Goal: Task Accomplishment & Management: Use online tool/utility

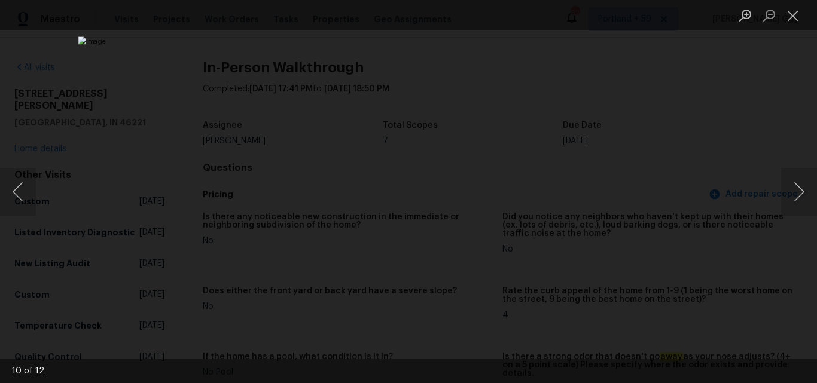
scroll to position [418, 0]
click at [793, 16] on button "Close lightbox" at bounding box center [793, 15] width 24 height 21
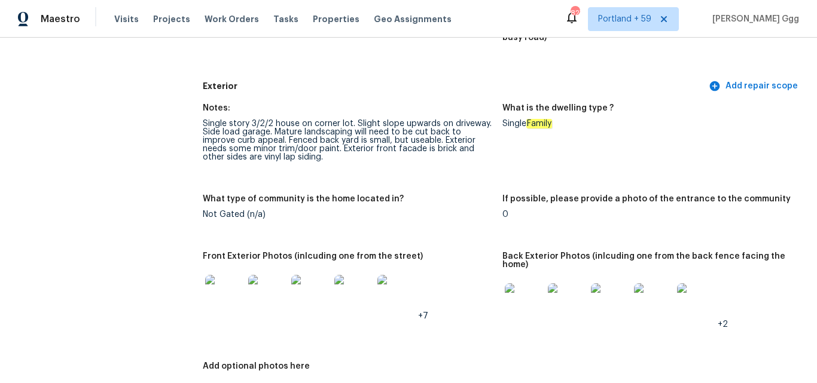
scroll to position [179, 0]
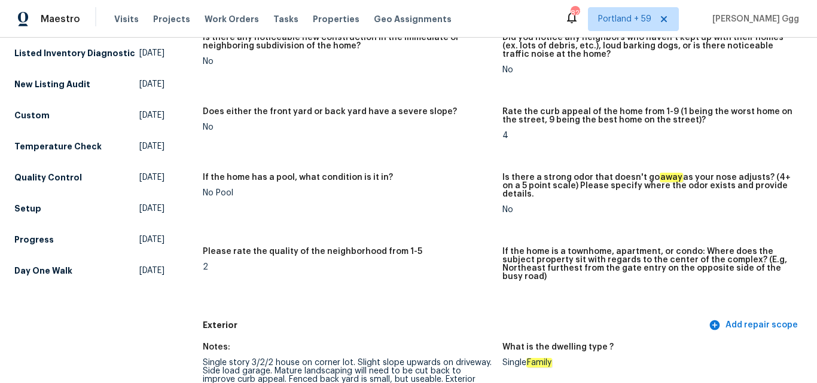
click at [130, 10] on div "Visits Projects Work Orders Tasks Properties Geo Assignments" at bounding box center [290, 19] width 352 height 24
click at [124, 16] on span "Visits" at bounding box center [126, 19] width 25 height 12
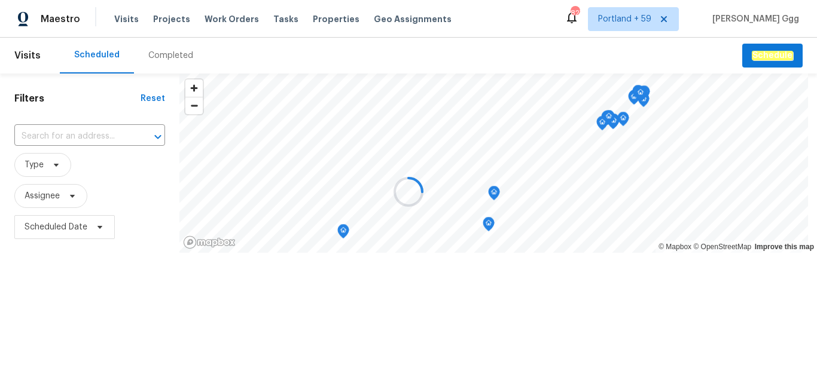
click at [149, 53] on div at bounding box center [408, 191] width 817 height 383
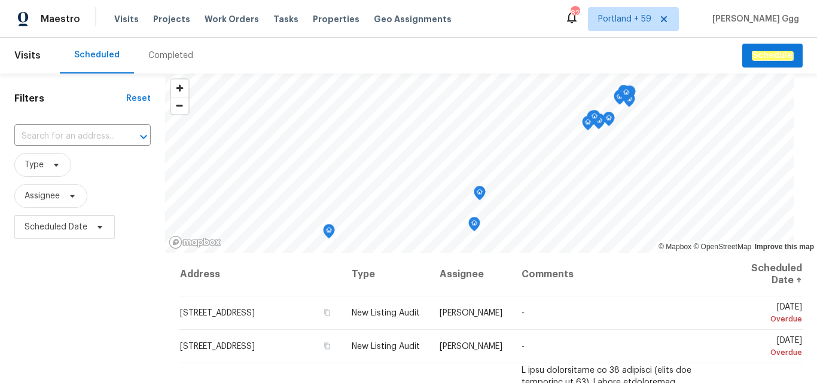
click at [151, 55] on div "Completed" at bounding box center [170, 56] width 45 height 12
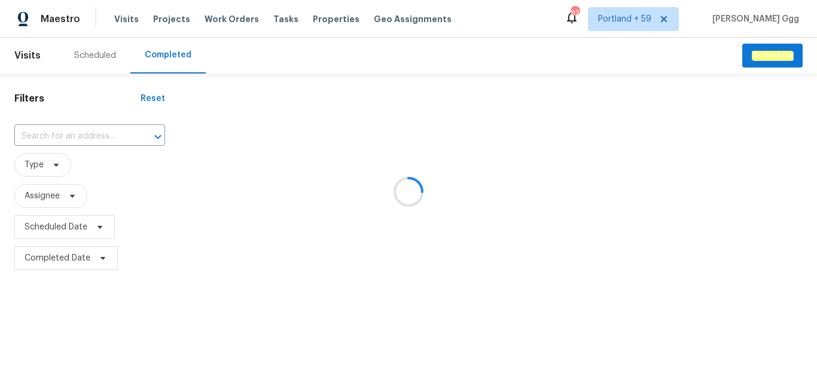
click at [57, 131] on div at bounding box center [408, 191] width 817 height 383
drag, startPoint x: 57, startPoint y: 130, endPoint x: 48, endPoint y: 132, distance: 9.6
click at [48, 132] on div at bounding box center [408, 191] width 817 height 383
drag, startPoint x: 48, startPoint y: 131, endPoint x: 27, endPoint y: 132, distance: 21.0
click at [27, 132] on div at bounding box center [408, 191] width 817 height 383
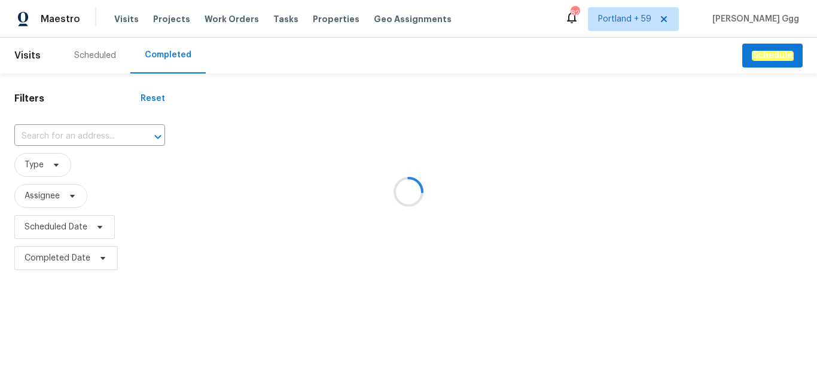
drag, startPoint x: 28, startPoint y: 132, endPoint x: 16, endPoint y: 133, distance: 12.1
click at [16, 133] on div at bounding box center [408, 191] width 817 height 383
click at [23, 132] on div at bounding box center [408, 191] width 817 height 383
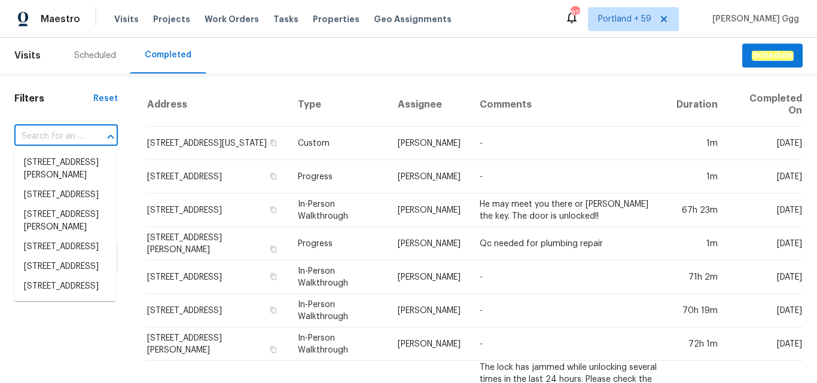
paste input "[STREET_ADDRESS]"
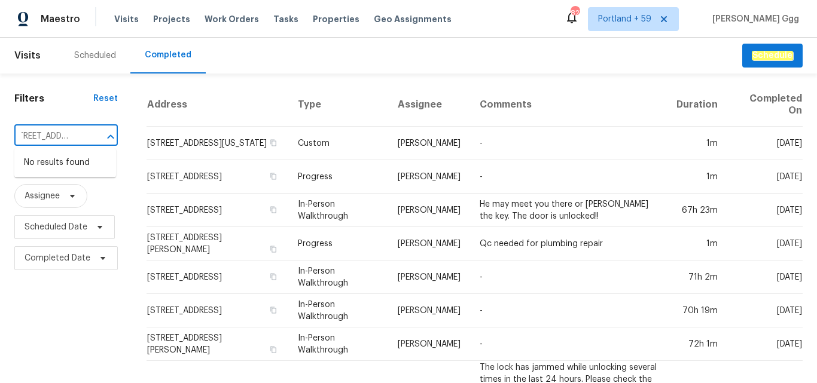
drag, startPoint x: 51, startPoint y: 131, endPoint x: 92, endPoint y: 131, distance: 40.7
click at [92, 131] on div "[STREET_ADDRESS] ​" at bounding box center [65, 136] width 103 height 19
type input "[STREET_ADDRESS]"
click at [66, 173] on li "[STREET_ADDRESS]" at bounding box center [65, 163] width 102 height 20
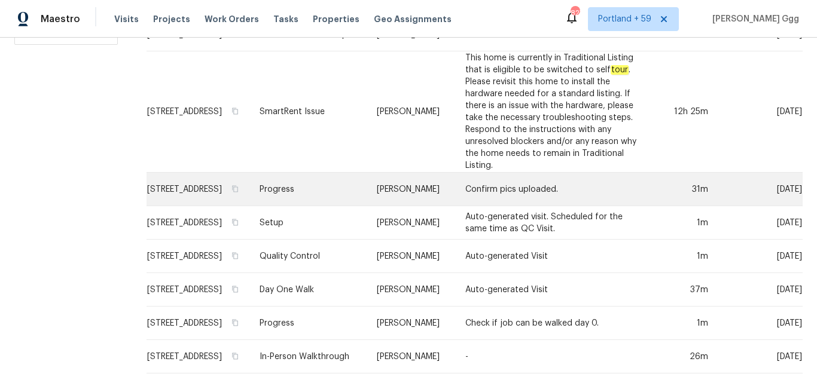
scroll to position [246, 0]
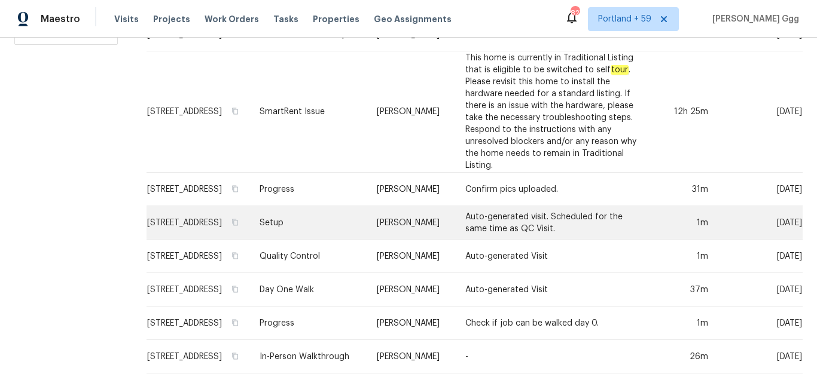
click at [338, 210] on td "Setup" at bounding box center [308, 222] width 117 height 33
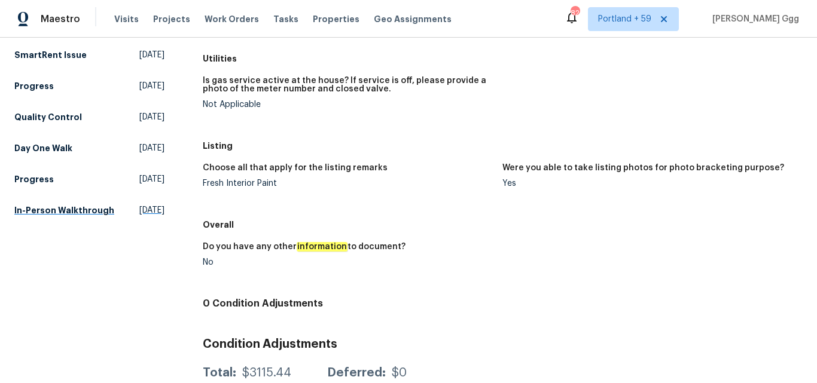
scroll to position [239, 0]
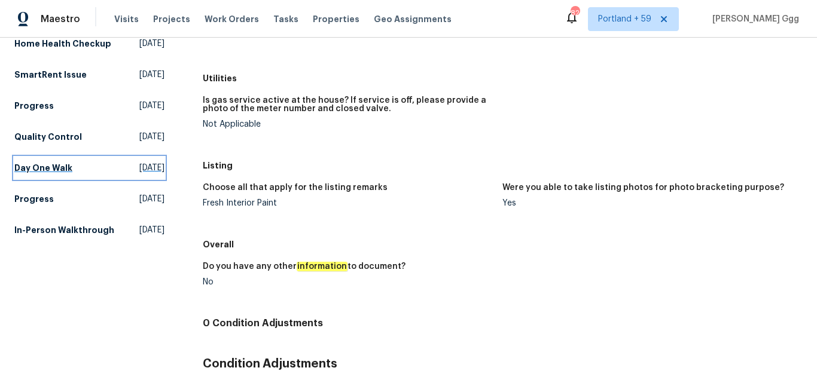
click at [45, 174] on h5 "Day One Walk" at bounding box center [43, 168] width 58 height 12
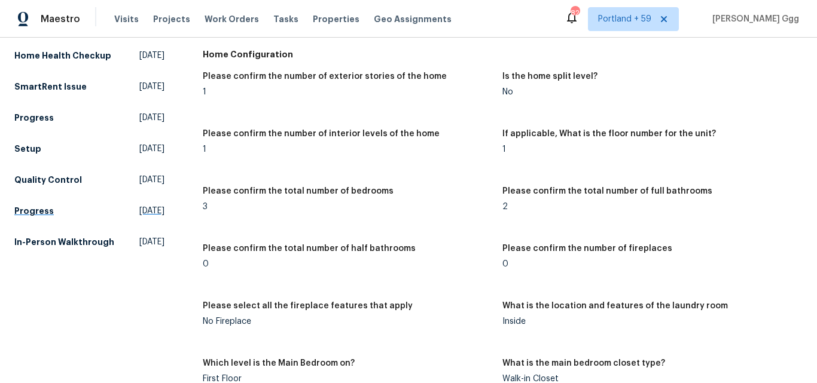
scroll to position [239, 0]
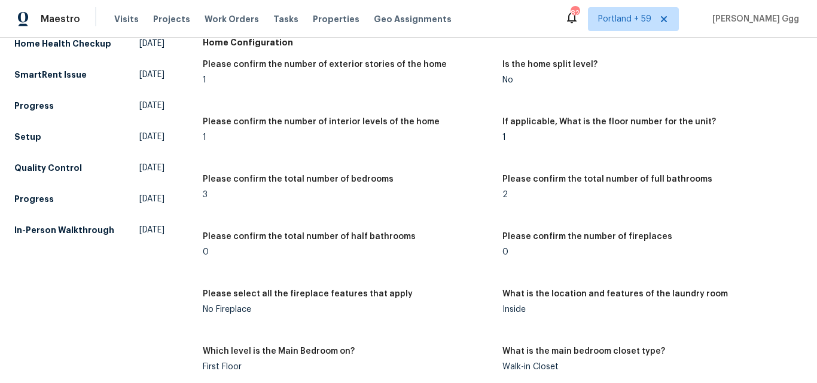
click at [23, 157] on div "Other Visits Home Health Checkup [DATE] Home Health Checkup [DATE] Home Feedbac…" at bounding box center [89, 79] width 150 height 323
click at [26, 143] on h5 "Setup" at bounding box center [27, 137] width 27 height 12
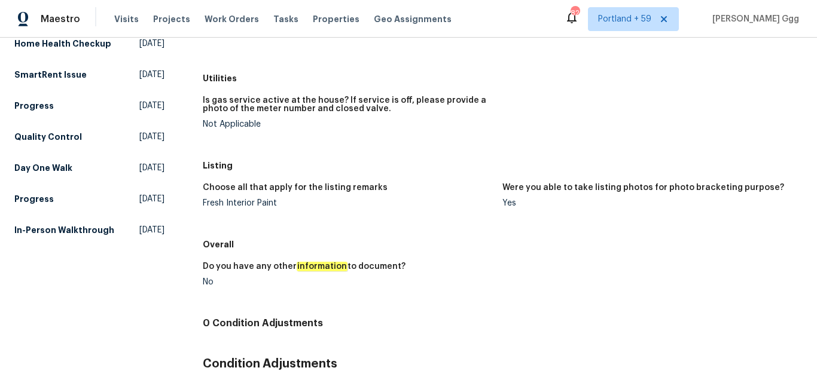
scroll to position [299, 0]
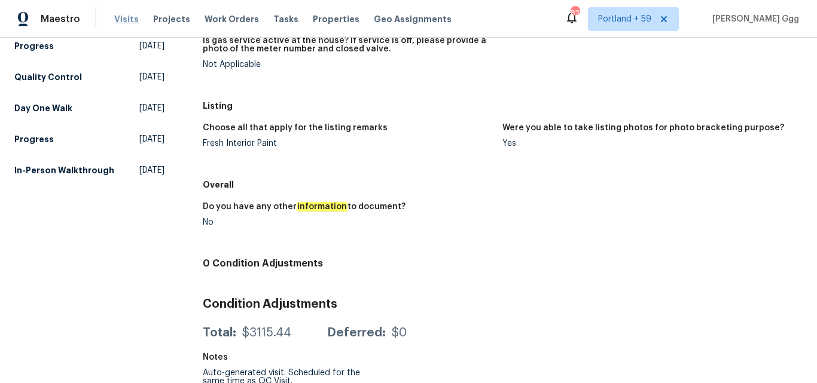
click at [125, 16] on span "Visits" at bounding box center [126, 19] width 25 height 12
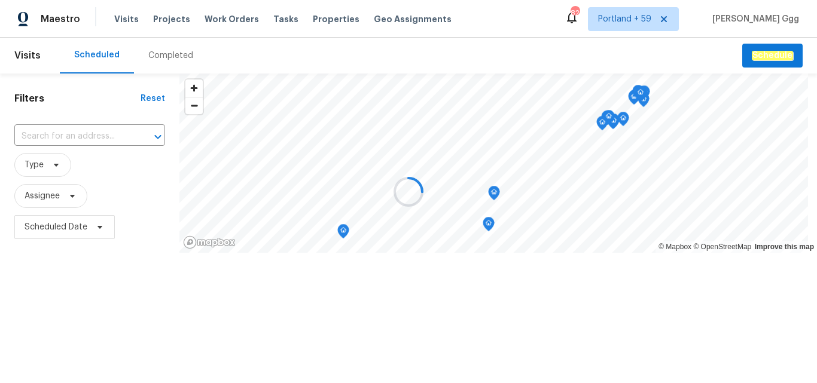
click at [161, 58] on div at bounding box center [408, 191] width 817 height 383
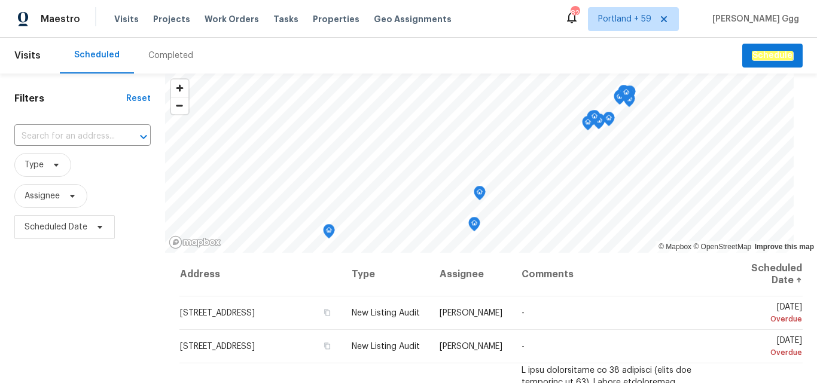
click at [157, 54] on div "Completed" at bounding box center [170, 56] width 45 height 12
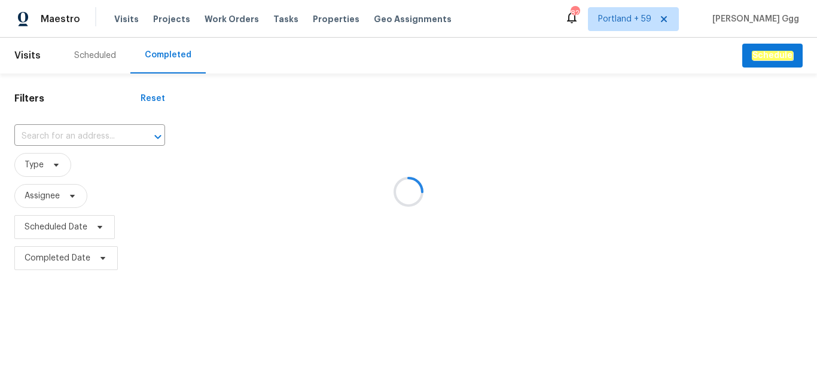
click at [67, 131] on div at bounding box center [408, 191] width 817 height 383
drag, startPoint x: 67, startPoint y: 131, endPoint x: 48, endPoint y: 133, distance: 18.6
click at [48, 133] on div at bounding box center [408, 191] width 817 height 383
drag, startPoint x: 48, startPoint y: 133, endPoint x: 29, endPoint y: 133, distance: 19.1
click at [29, 133] on div at bounding box center [408, 191] width 817 height 383
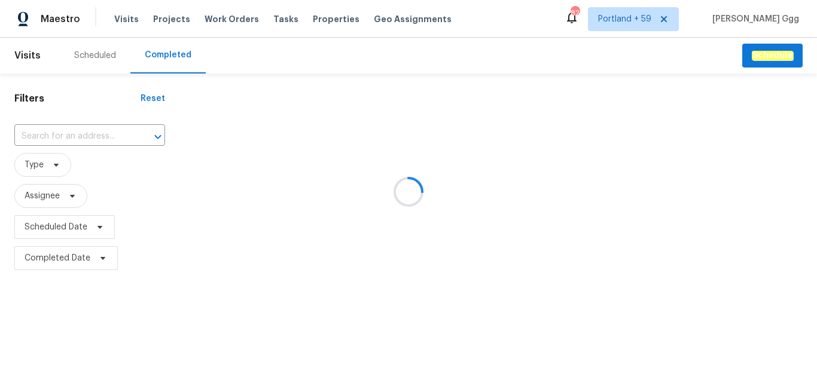
drag, startPoint x: 33, startPoint y: 126, endPoint x: 20, endPoint y: 131, distance: 14.2
click at [20, 131] on div at bounding box center [408, 191] width 817 height 383
drag, startPoint x: 33, startPoint y: 136, endPoint x: 23, endPoint y: 136, distance: 10.2
click at [23, 136] on div at bounding box center [408, 191] width 817 height 383
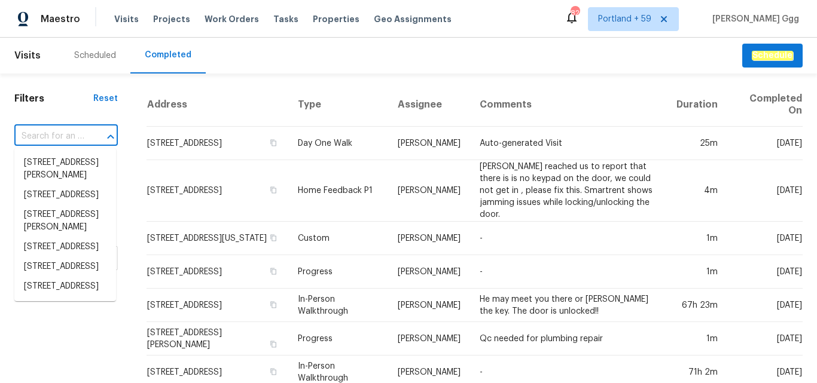
paste input "[STREET_ADDRESS]"
type input "[STREET_ADDRESS]"
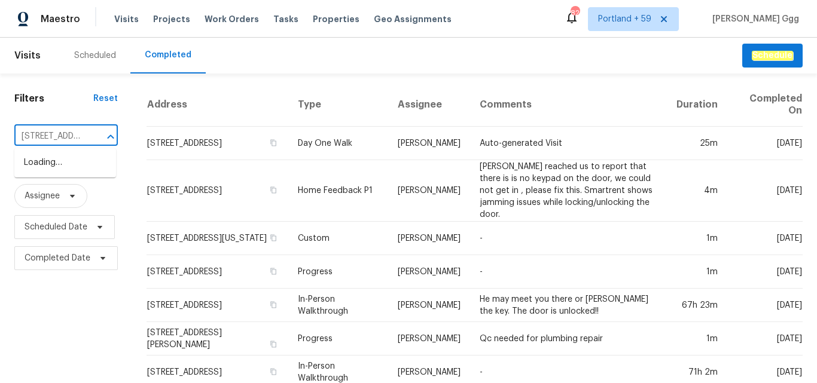
scroll to position [0, 101]
click at [60, 173] on li "[STREET_ADDRESS]" at bounding box center [65, 163] width 102 height 20
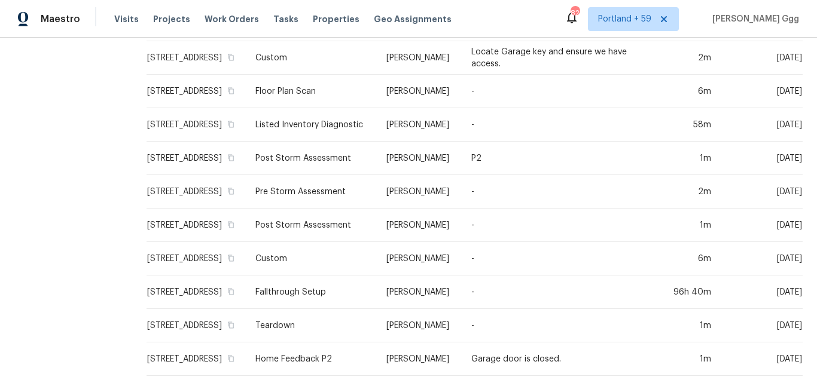
scroll to position [563, 0]
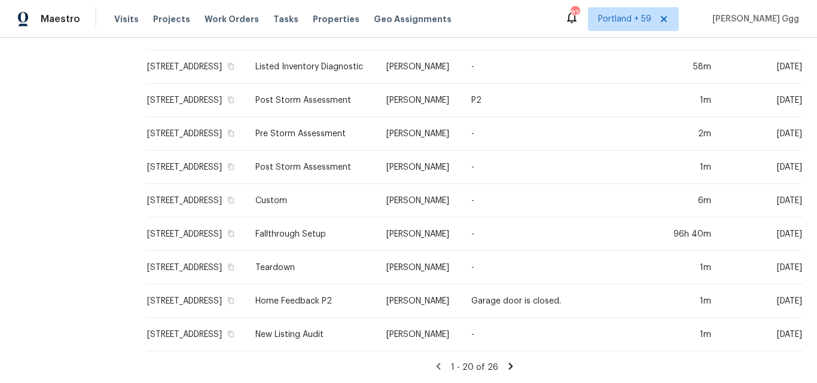
click at [505, 361] on icon at bounding box center [510, 366] width 11 height 11
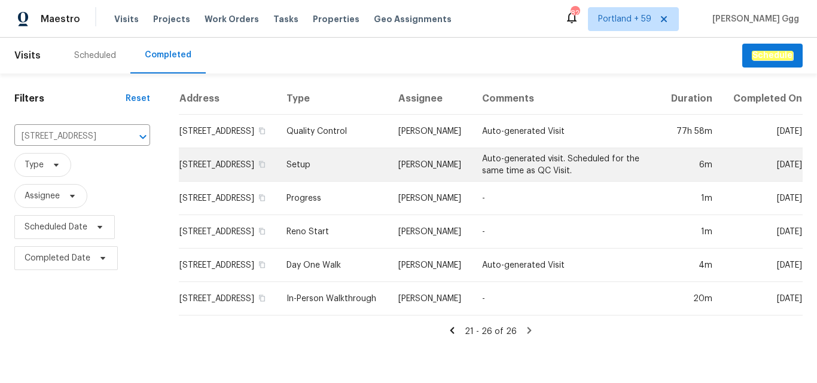
click at [323, 173] on td "Setup" at bounding box center [333, 164] width 112 height 33
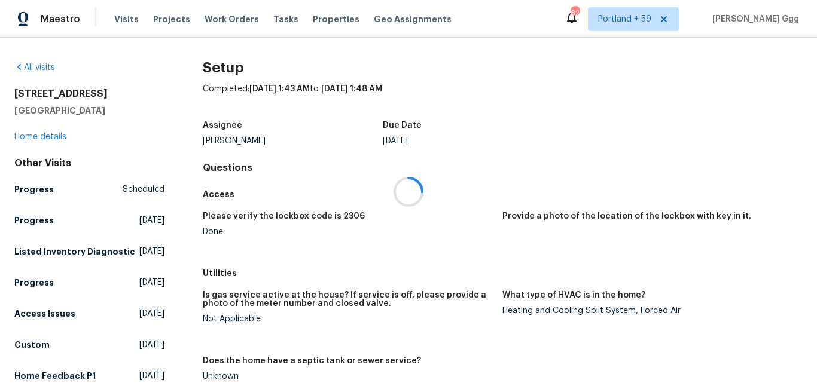
click at [36, 138] on div at bounding box center [408, 191] width 817 height 383
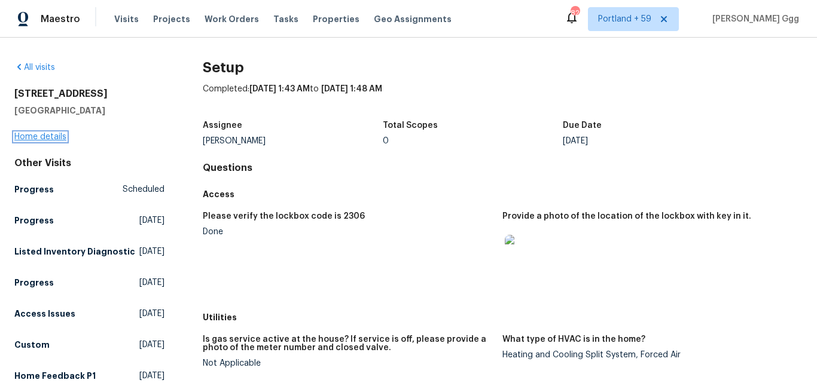
click at [36, 138] on link "Home details" at bounding box center [40, 137] width 52 height 8
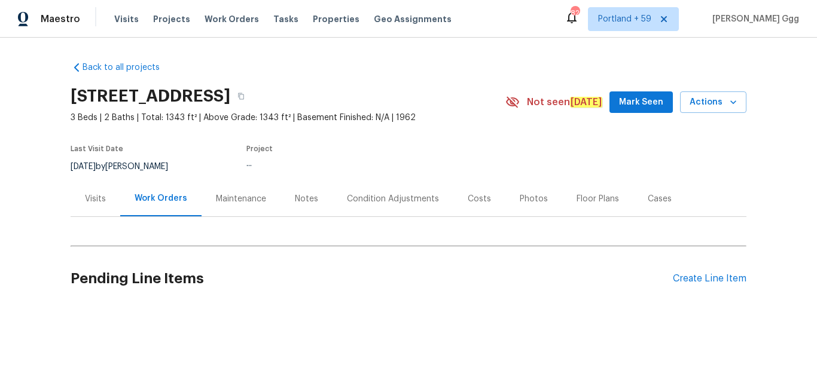
click at [520, 197] on div "Photos" at bounding box center [534, 199] width 28 height 12
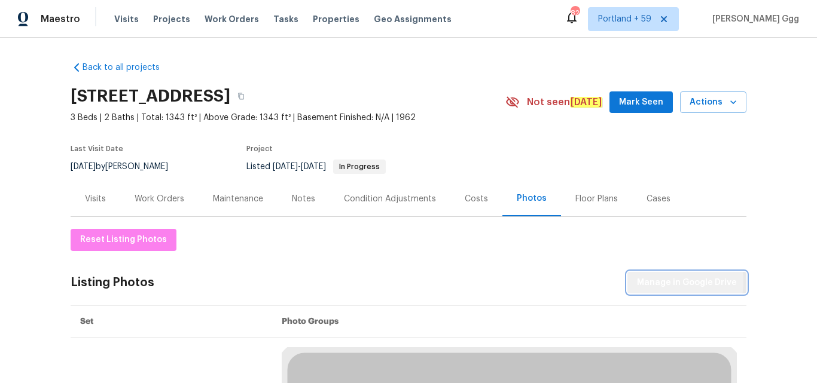
click at [658, 281] on span "Manage in Google Drive" at bounding box center [687, 283] width 100 height 15
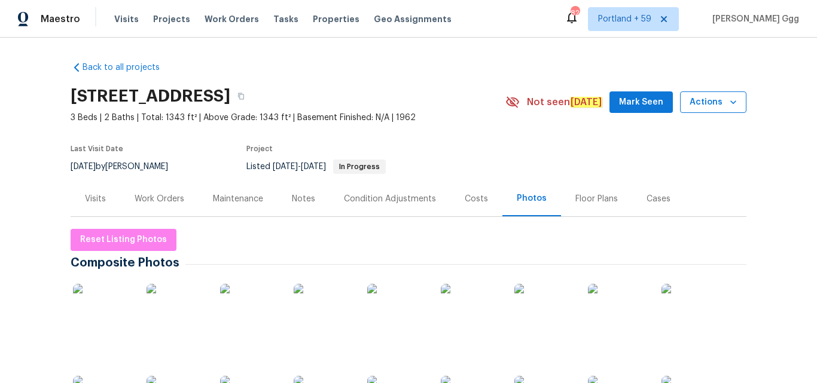
drag, startPoint x: 747, startPoint y: 99, endPoint x: 740, endPoint y: 100, distance: 7.8
click at [747, 100] on div "Back to all projects [STREET_ADDRESS] 3 Beds | 2 Baths | Total: 1343 ft² | Abov…" at bounding box center [408, 211] width 817 height 346
click at [733, 102] on icon "button" at bounding box center [733, 102] width 12 height 12
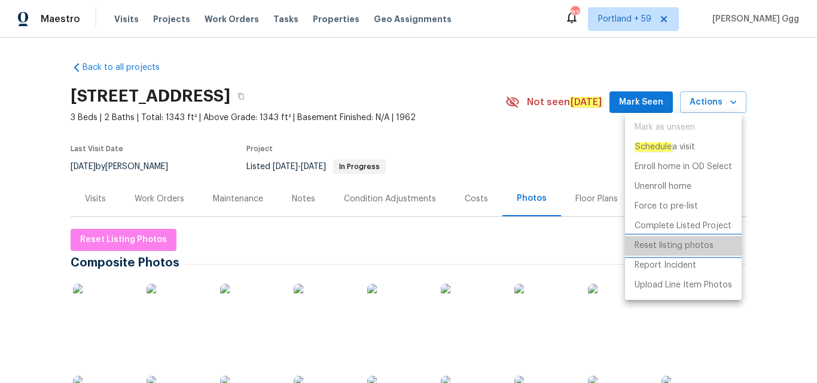
click at [680, 245] on p "Reset listing photos" at bounding box center [673, 246] width 79 height 13
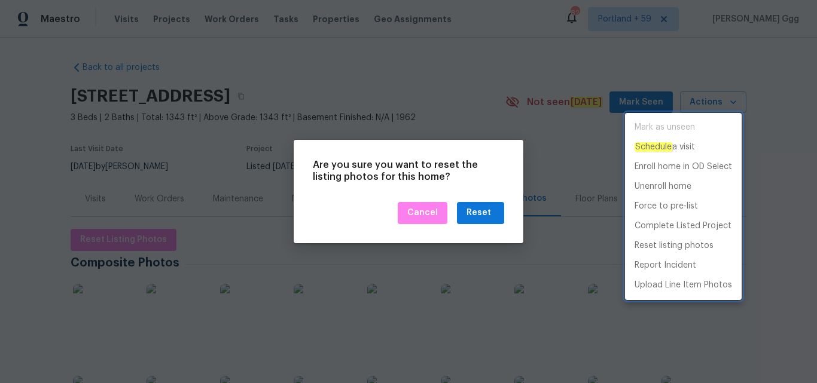
click at [476, 211] on div at bounding box center [408, 191] width 817 height 383
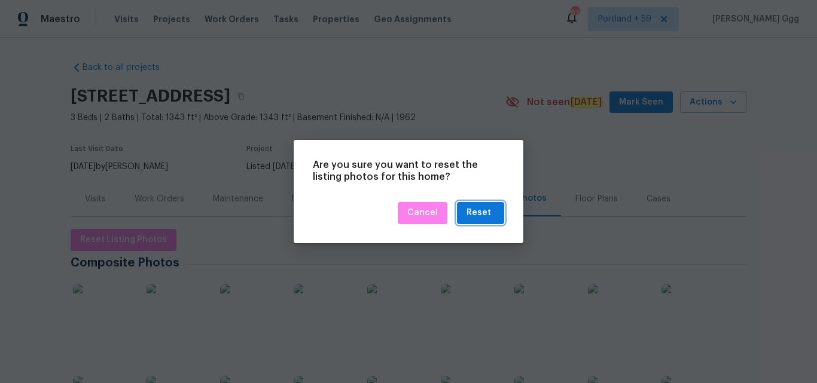
click at [476, 211] on div "Reset" at bounding box center [478, 213] width 25 height 15
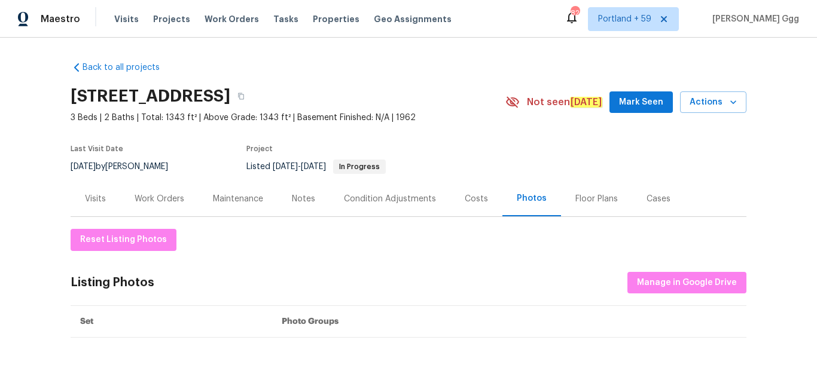
scroll to position [60, 0]
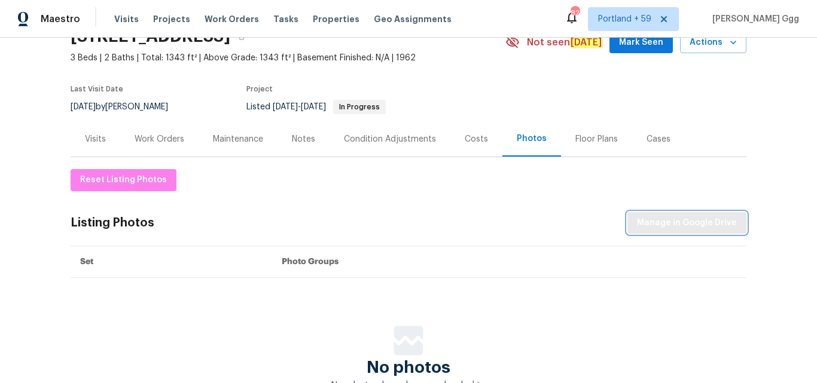
click at [670, 229] on span "Manage in Google Drive" at bounding box center [687, 223] width 100 height 15
